Goal: Transaction & Acquisition: Purchase product/service

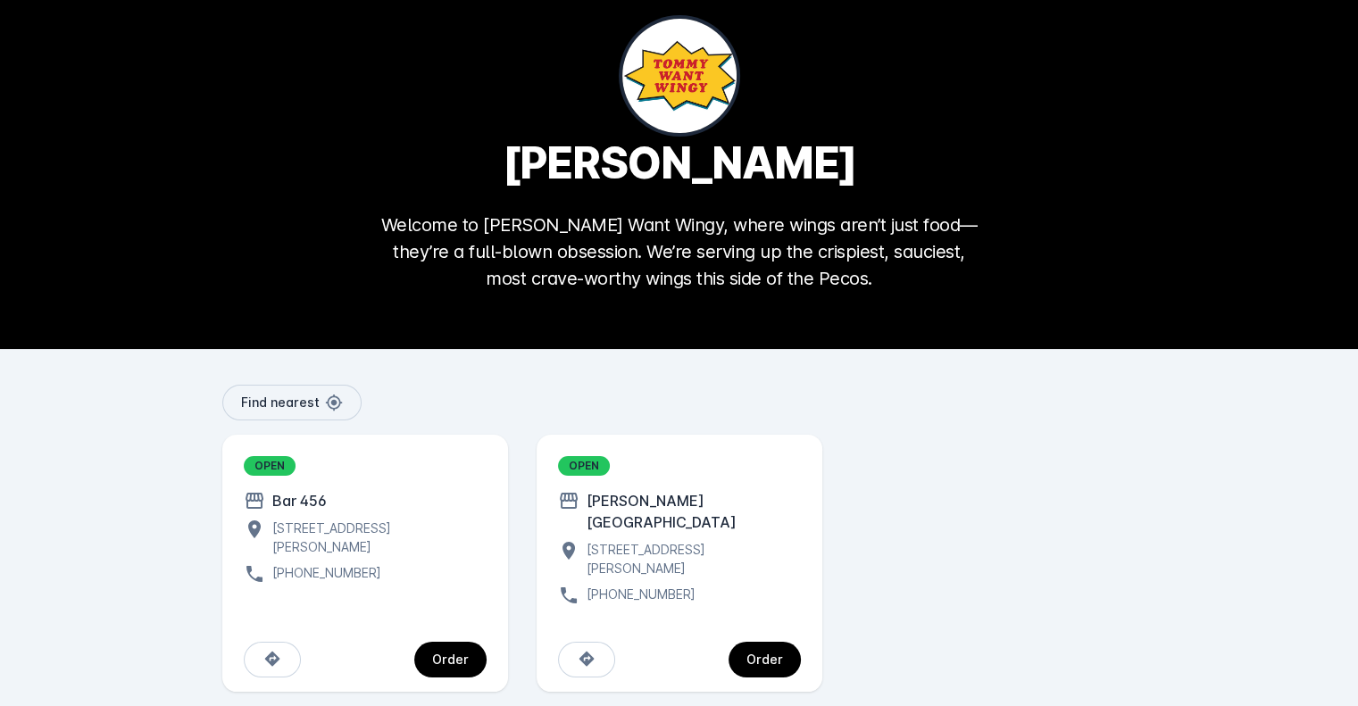
scroll to position [38, 0]
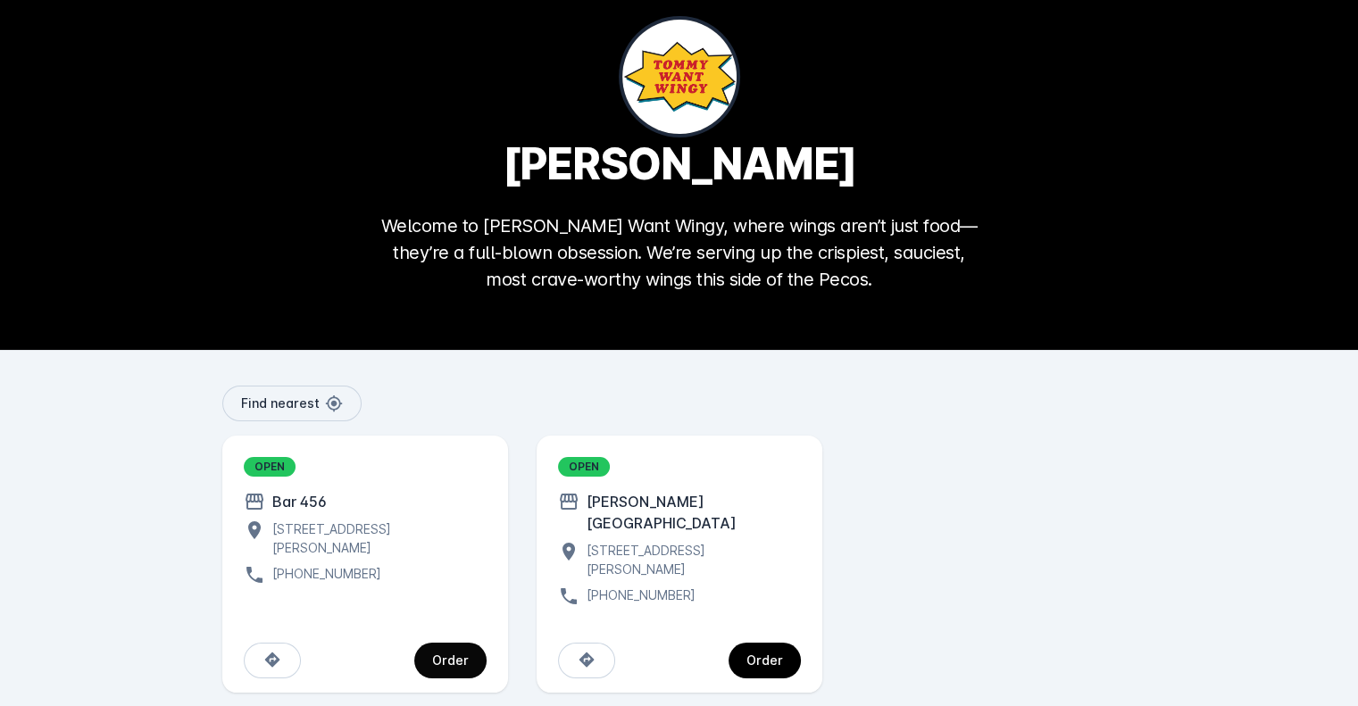
click at [462, 639] on span "continue" at bounding box center [450, 660] width 72 height 43
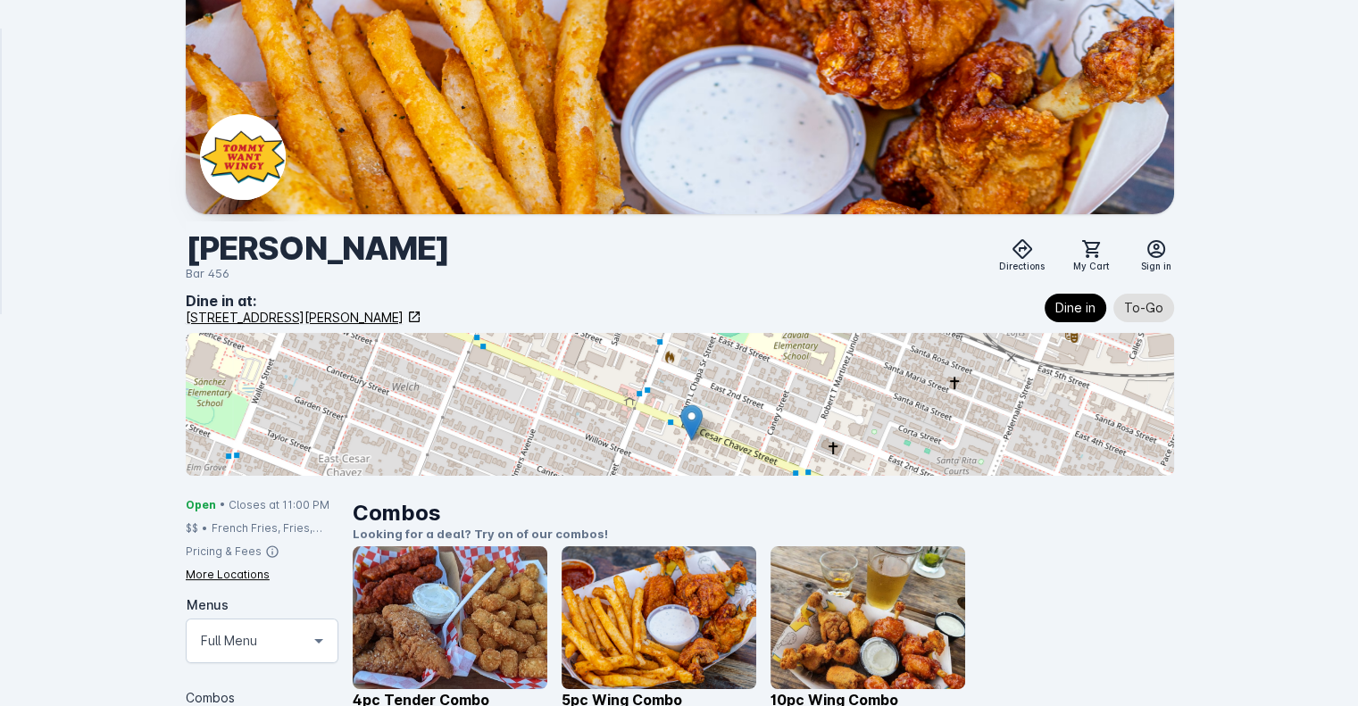
click at [420, 320] on icon at bounding box center [414, 317] width 11 height 11
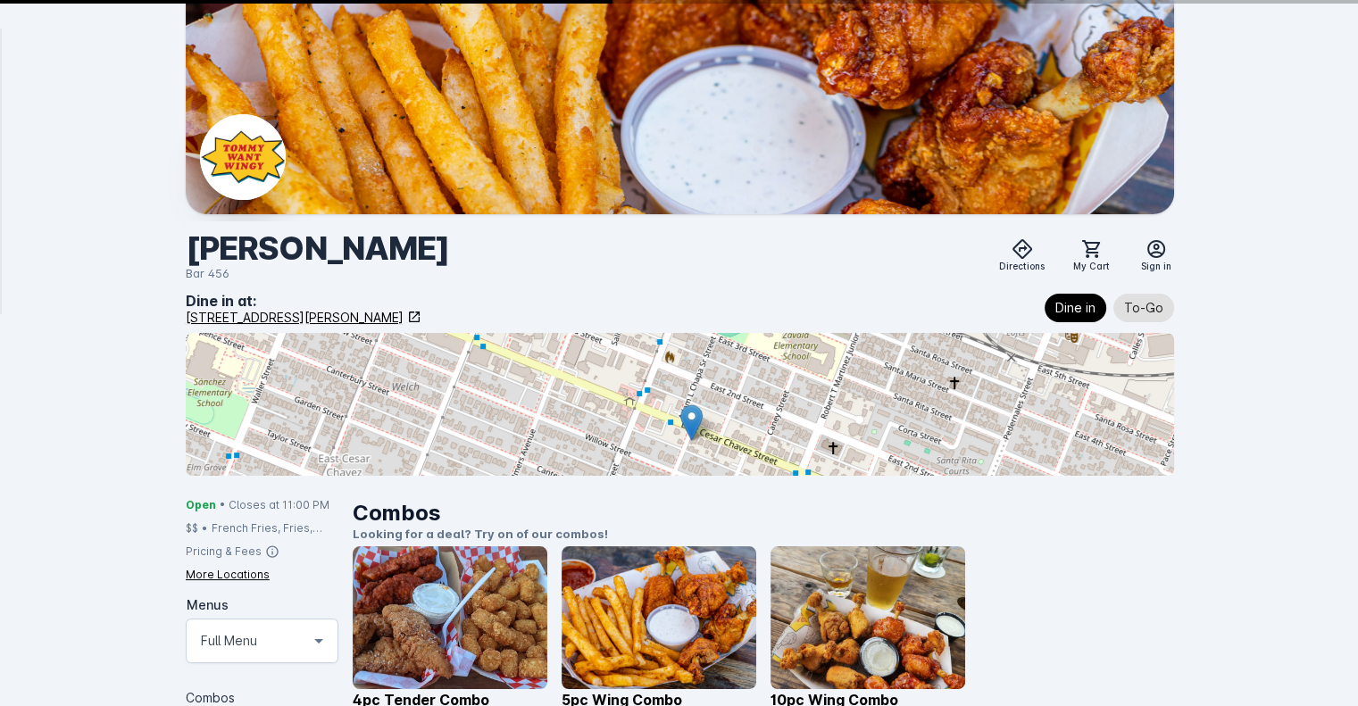
scroll to position [38, 0]
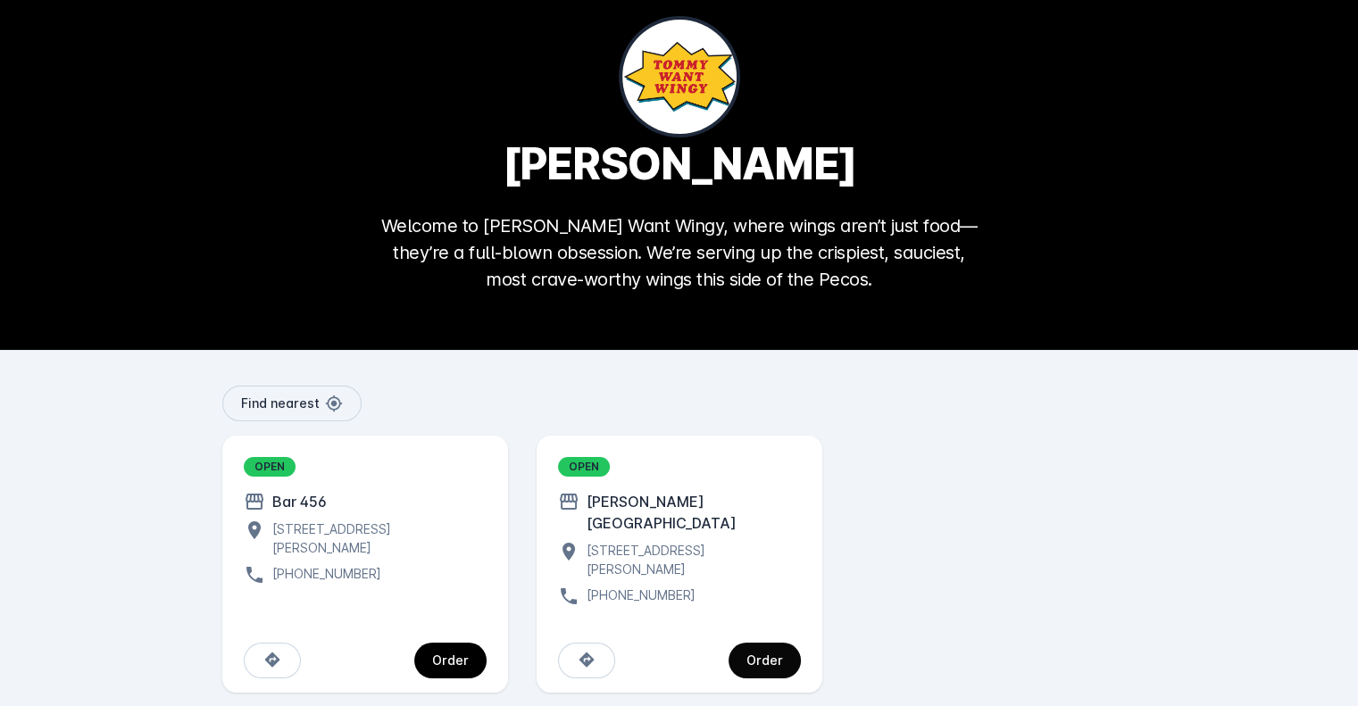
click at [767, 655] on div "Order" at bounding box center [765, 661] width 37 height 13
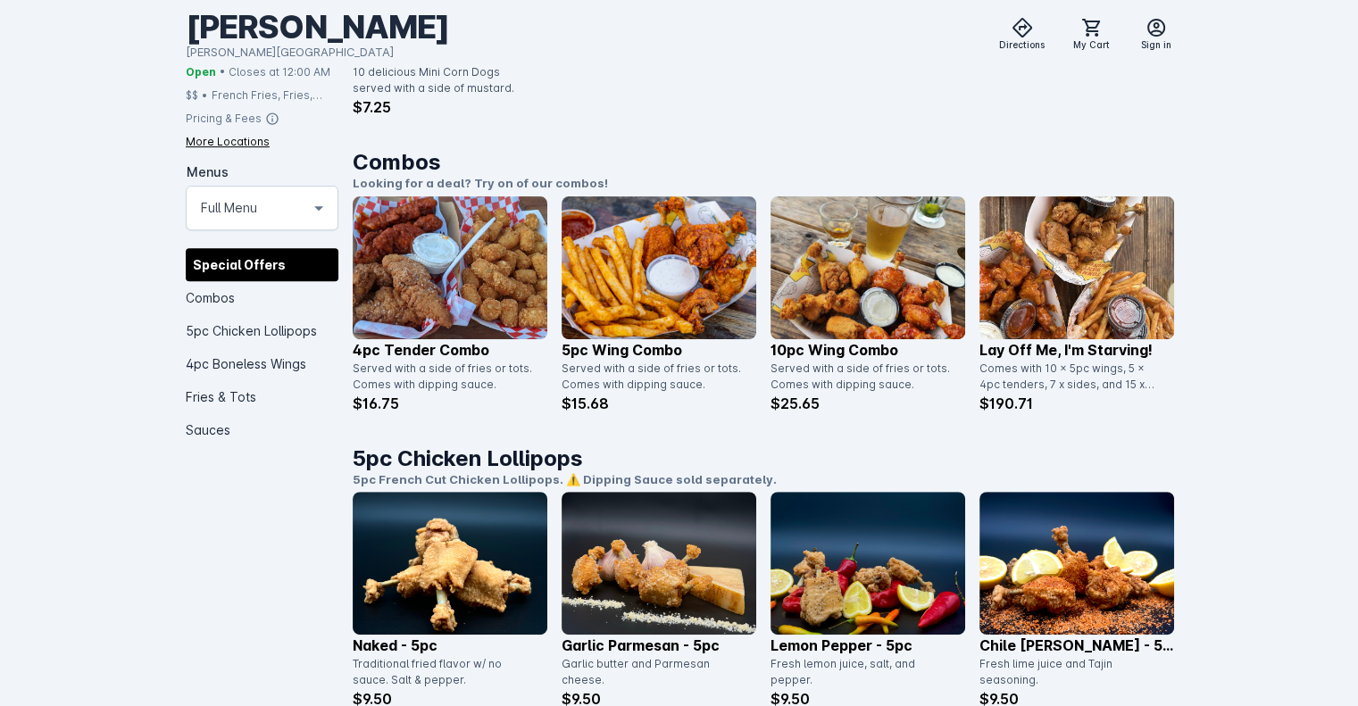
scroll to position [647, 0]
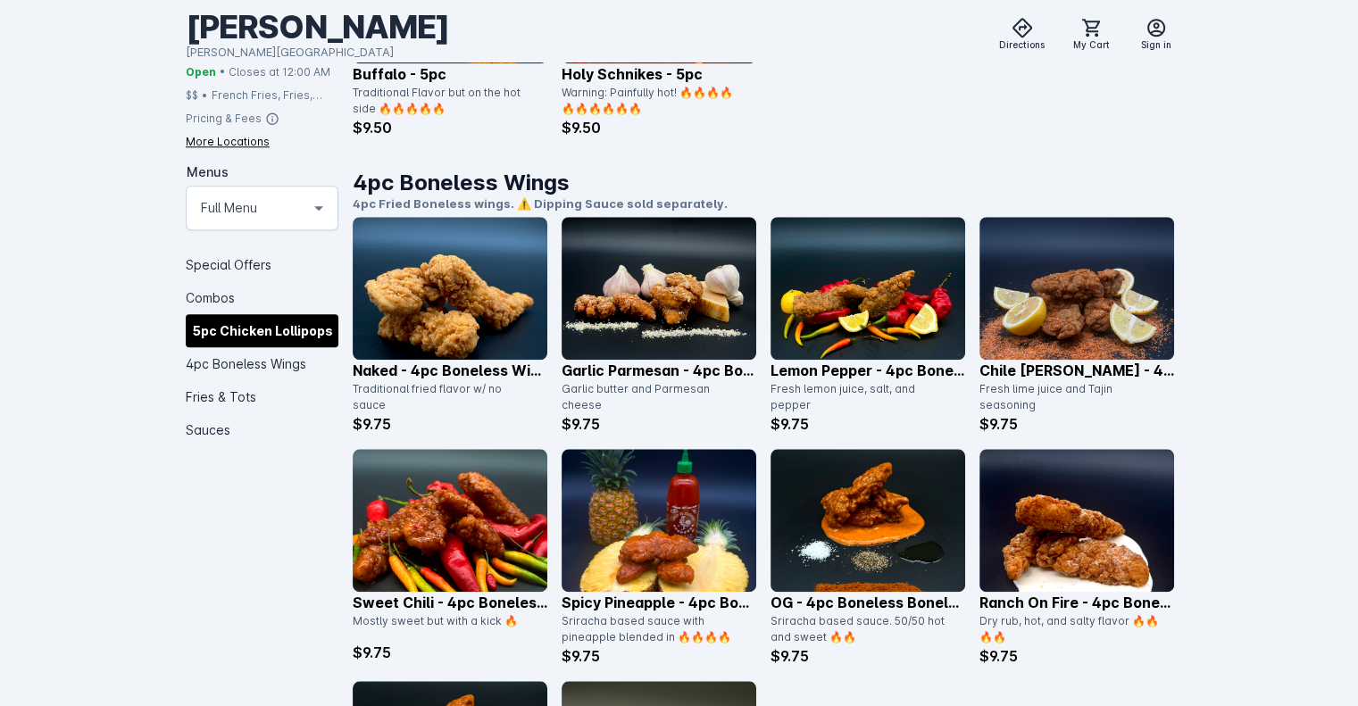
scroll to position [1680, 0]
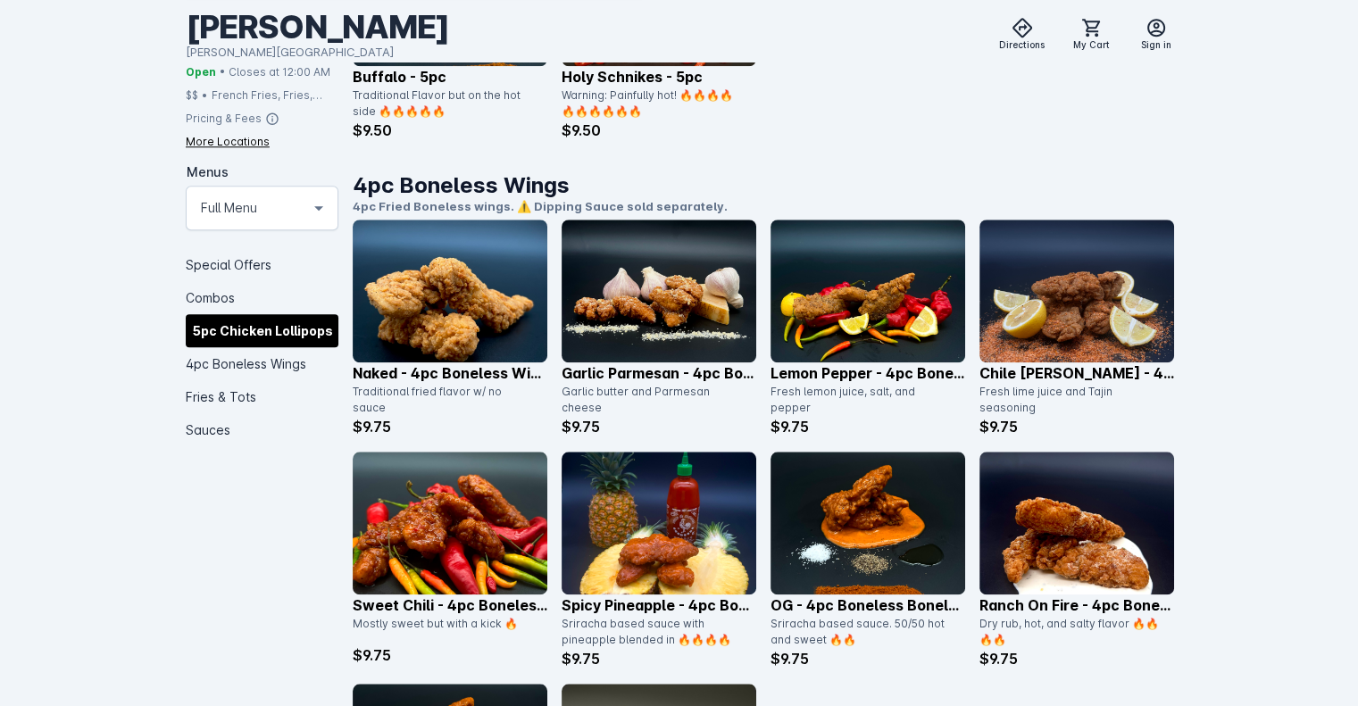
click at [246, 142] on div "More Locations" at bounding box center [228, 142] width 84 height 16
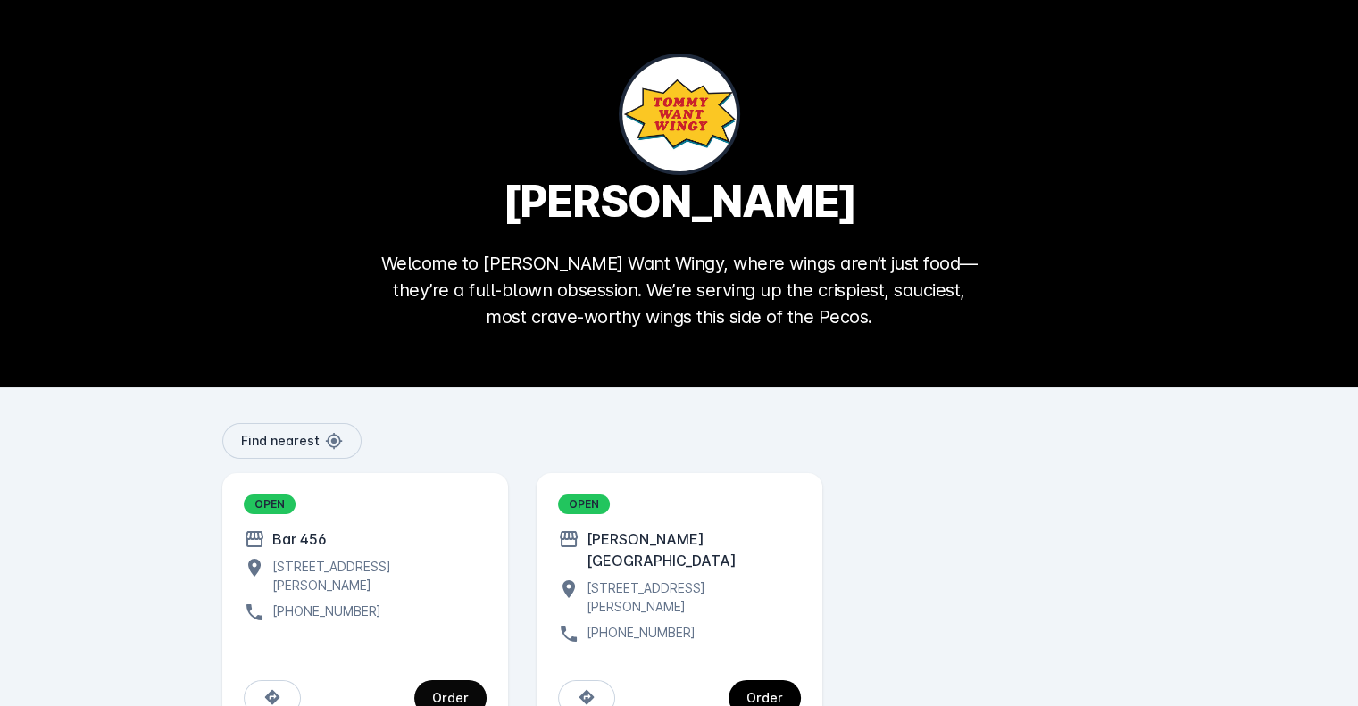
click at [459, 692] on div "Order" at bounding box center [450, 698] width 37 height 13
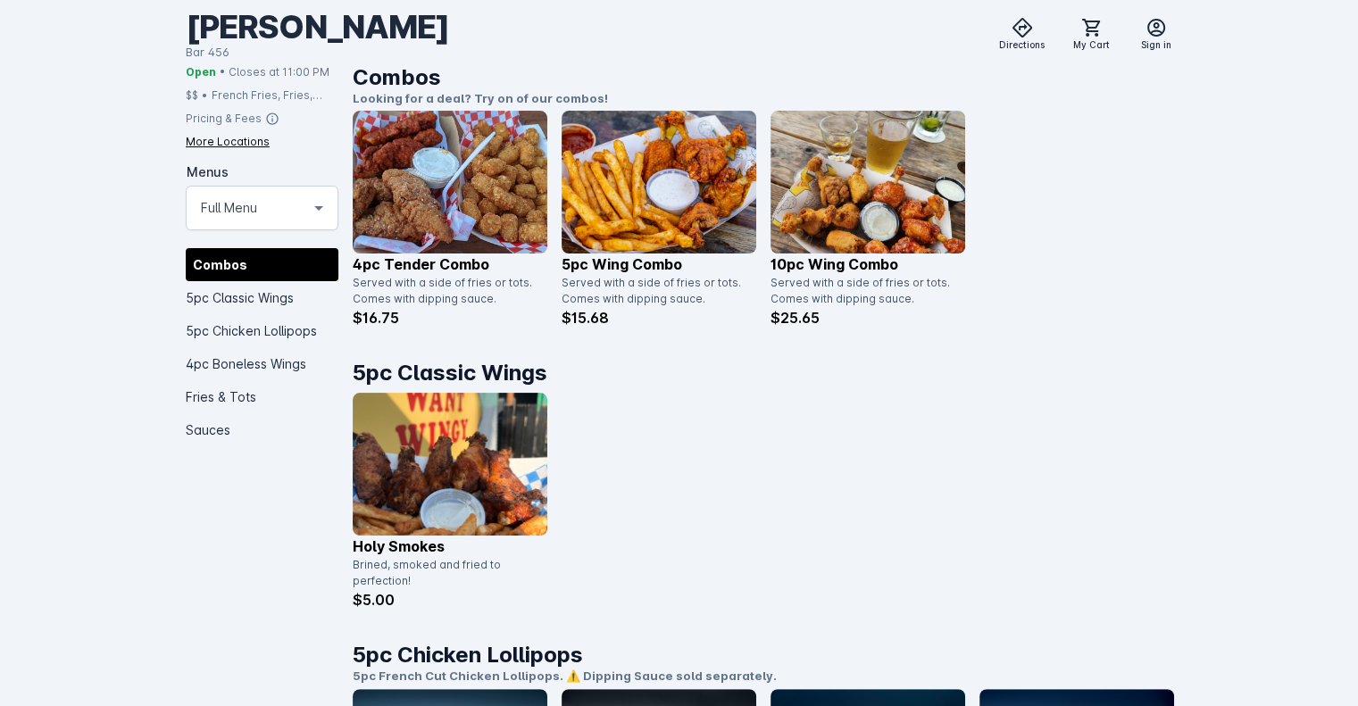
scroll to position [441, 0]
